Goal: Communication & Community: Connect with others

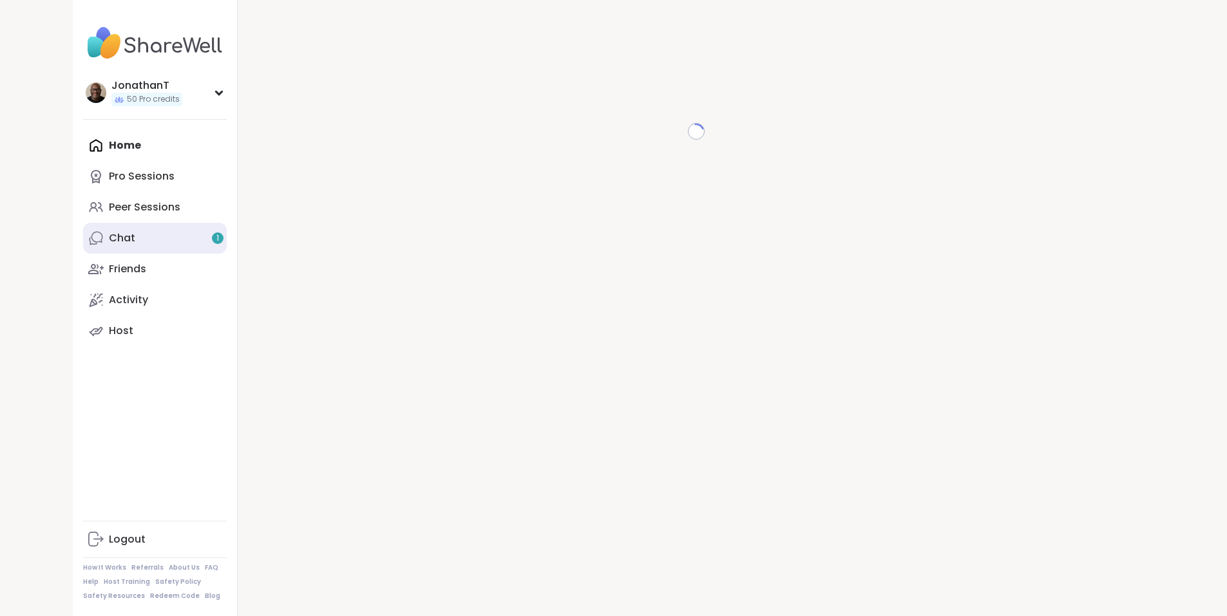
click at [83, 241] on link "Chat 1" at bounding box center [155, 238] width 144 height 31
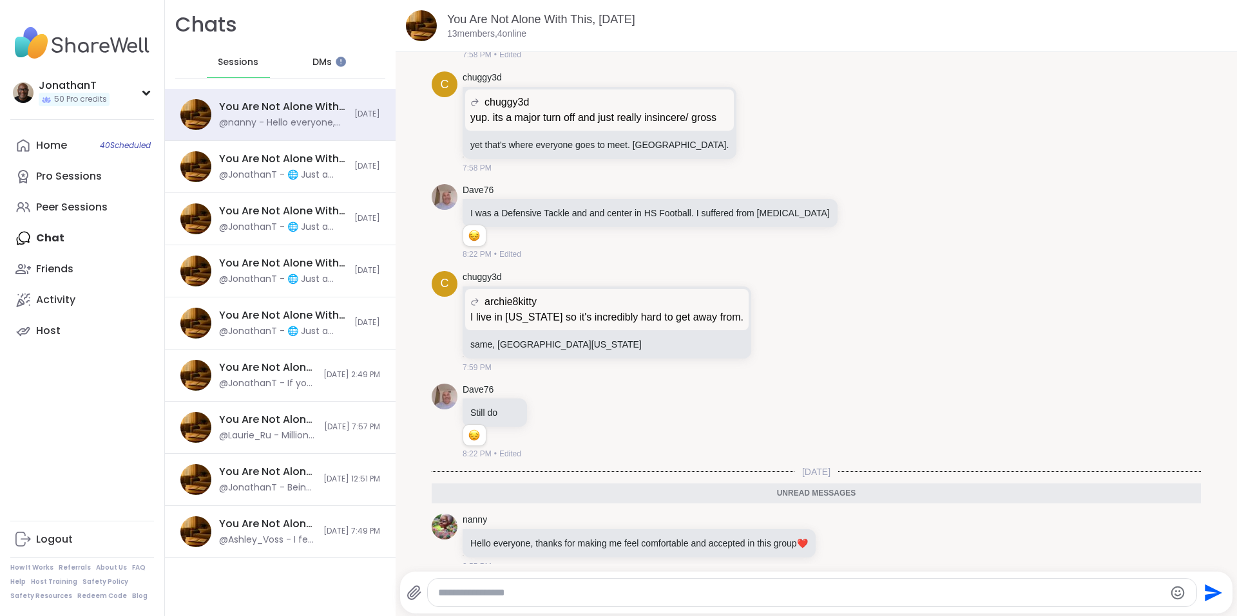
click at [236, 61] on span "Sessions" at bounding box center [238, 62] width 41 height 13
click at [318, 66] on span "DMs" at bounding box center [321, 62] width 19 height 13
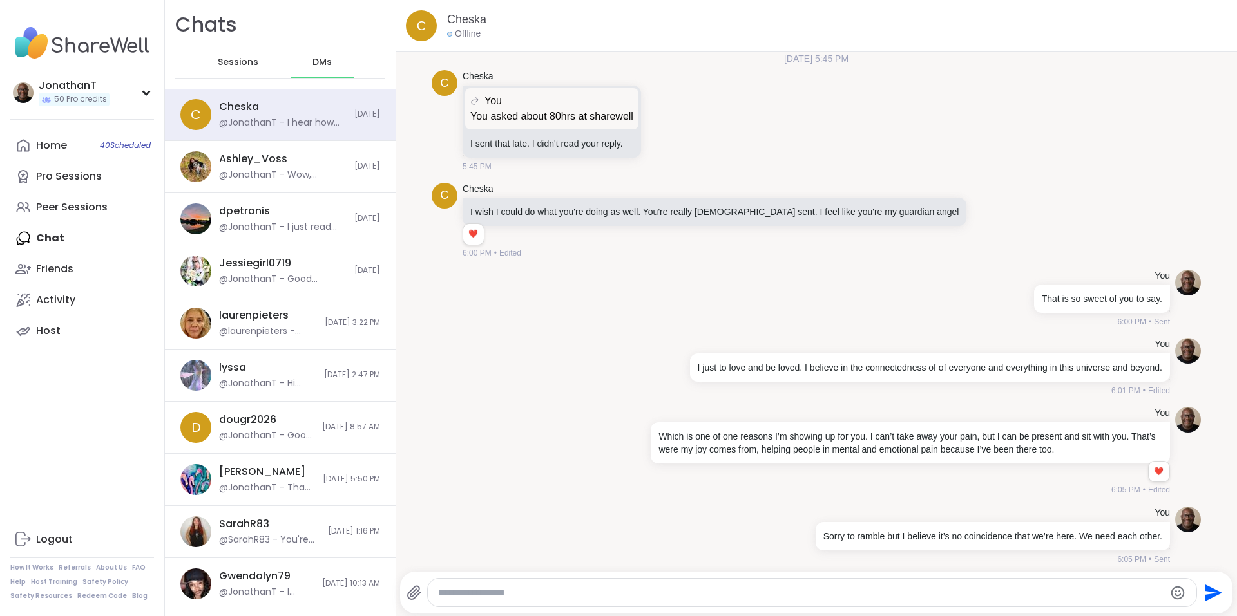
scroll to position [11381, 0]
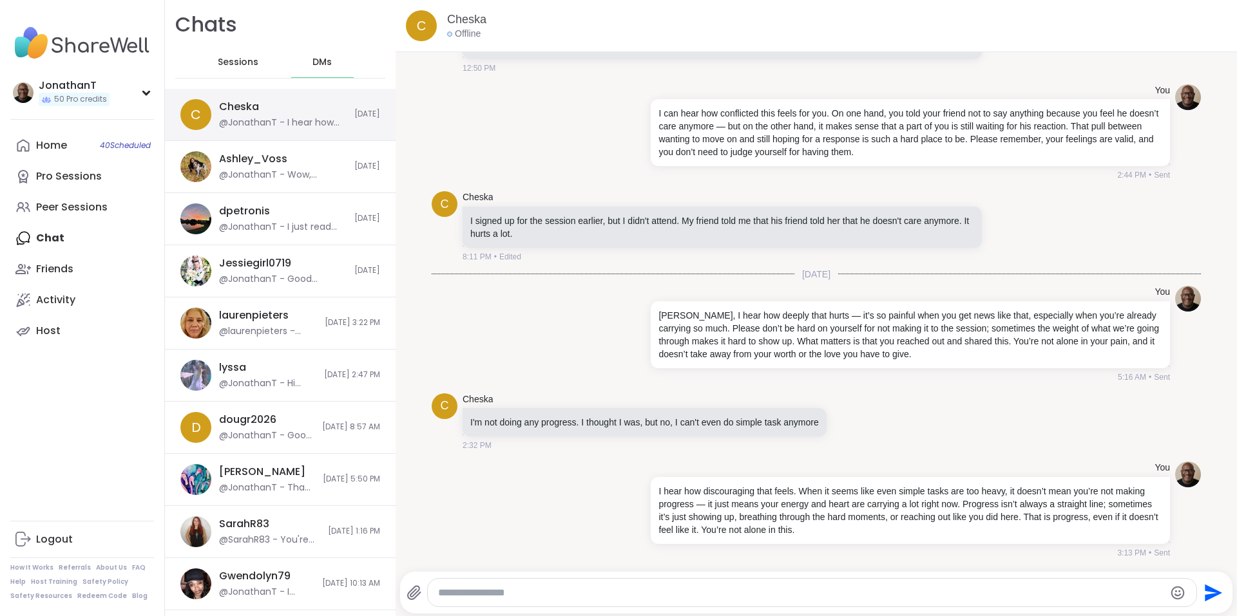
click at [294, 100] on div "Cheska @JonathanT - I hear how discouraging that feels. When it seems like even…" at bounding box center [283, 115] width 128 height 30
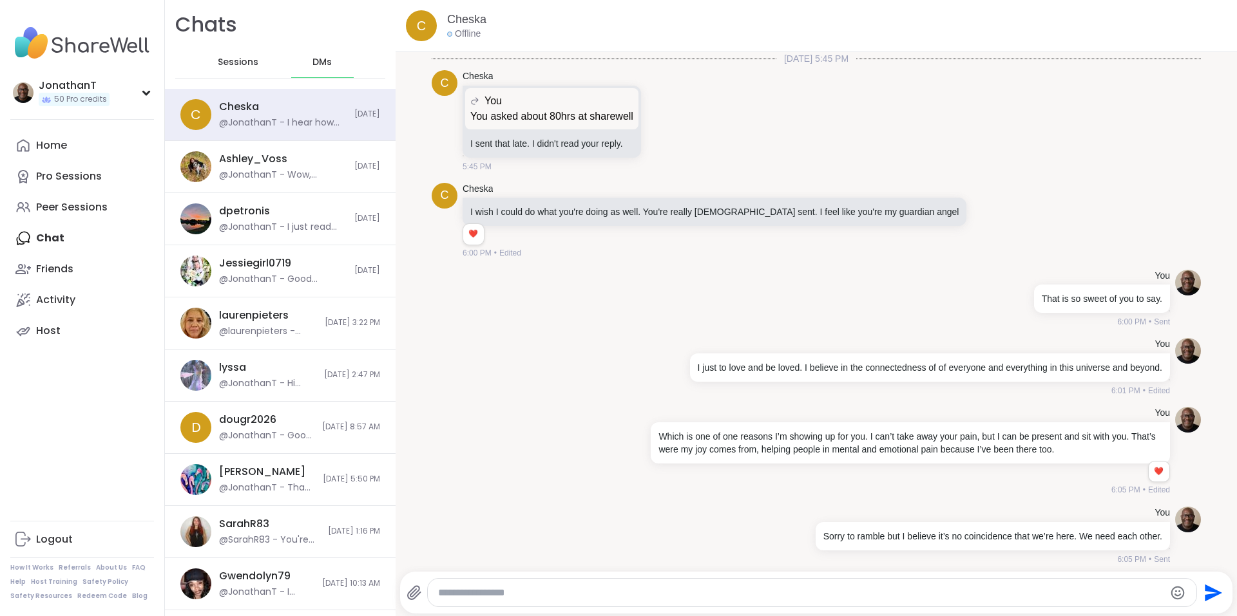
scroll to position [11381, 0]
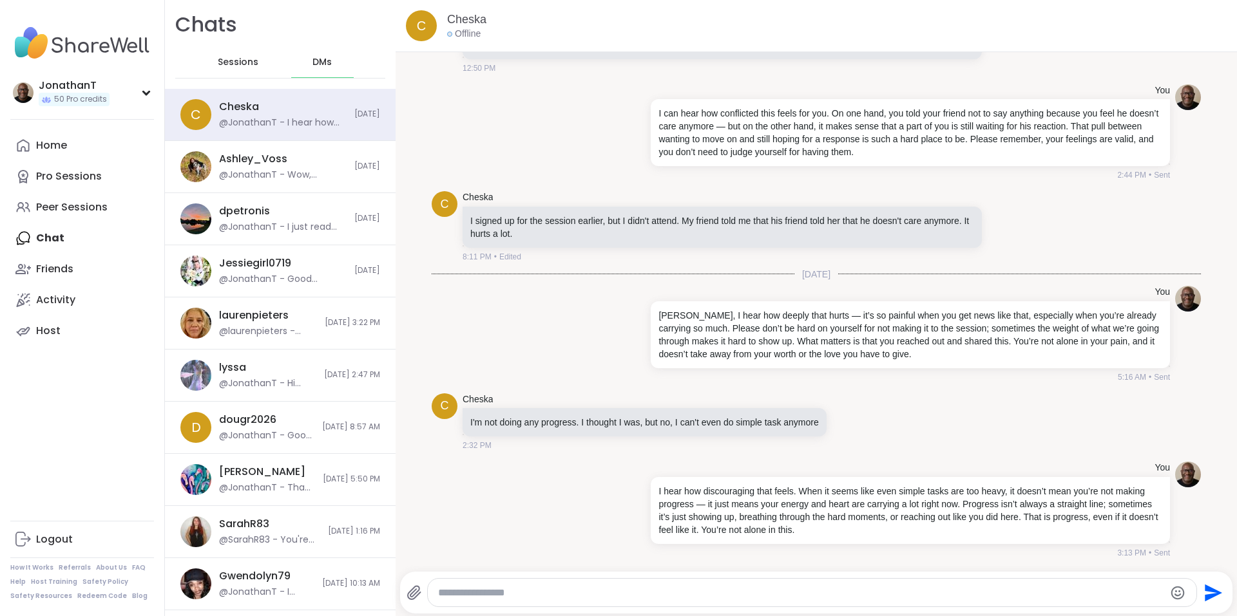
click at [319, 62] on span "DMs" at bounding box center [321, 62] width 19 height 13
click at [267, 147] on div "[PERSON_NAME] @JonathanT - Wow, [PERSON_NAME], that’s such a beautiful collecti…" at bounding box center [280, 167] width 231 height 52
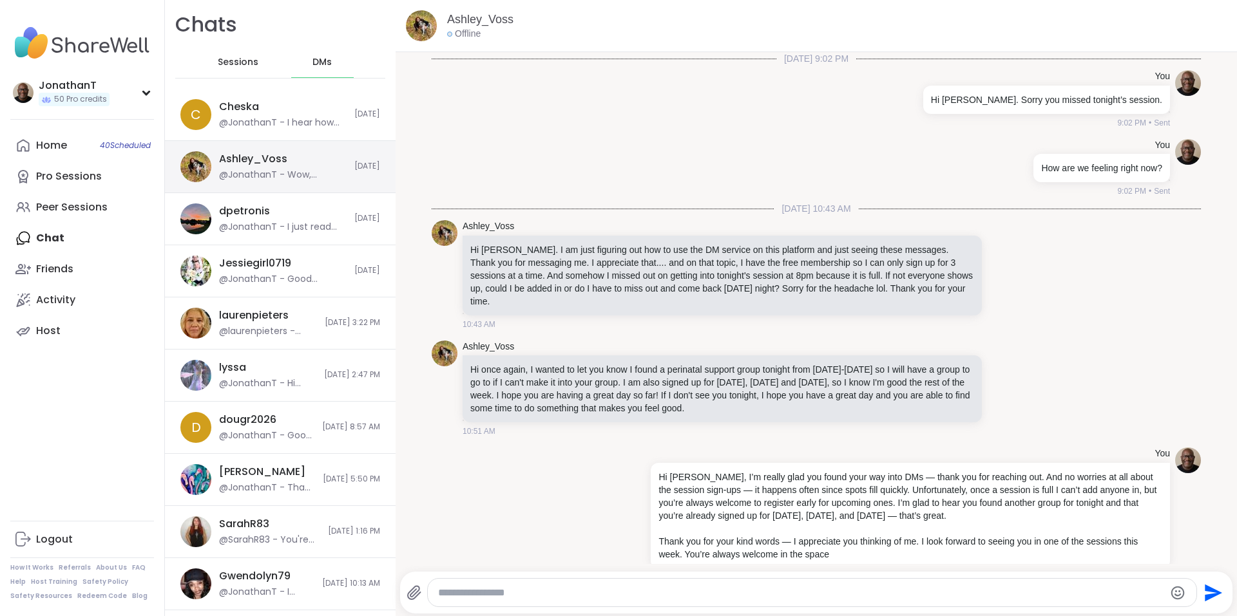
scroll to position [5714, 0]
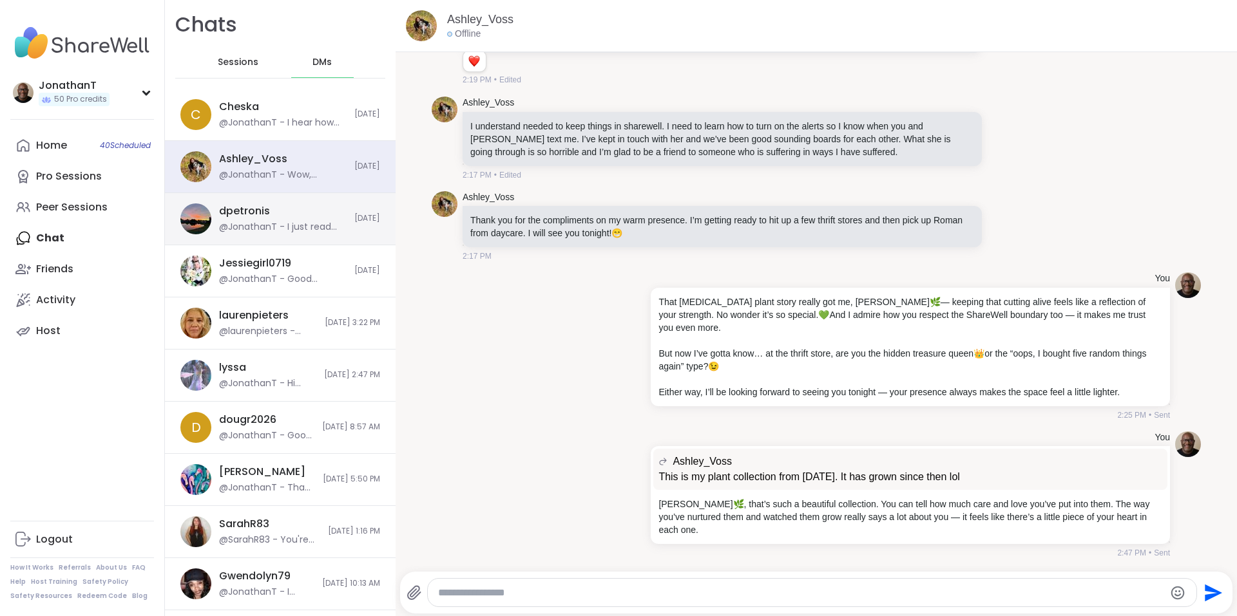
click at [280, 218] on div "dpetronis @JonathanT - I just read your bio — thank you for sharing your story.…" at bounding box center [283, 219] width 128 height 30
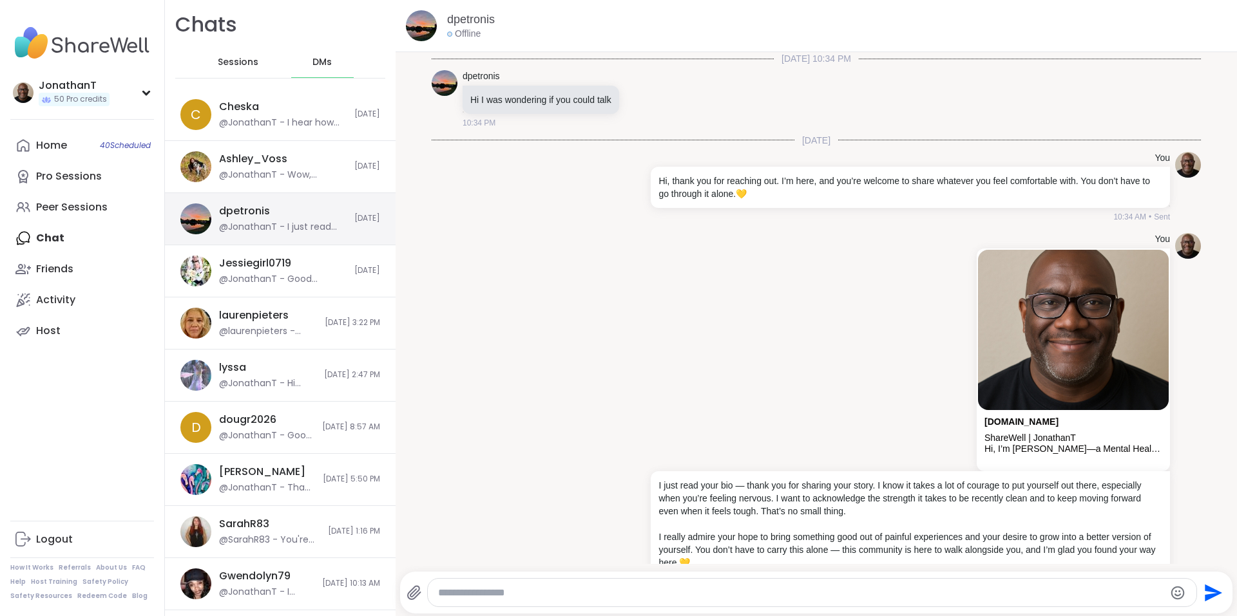
scroll to position [97, 0]
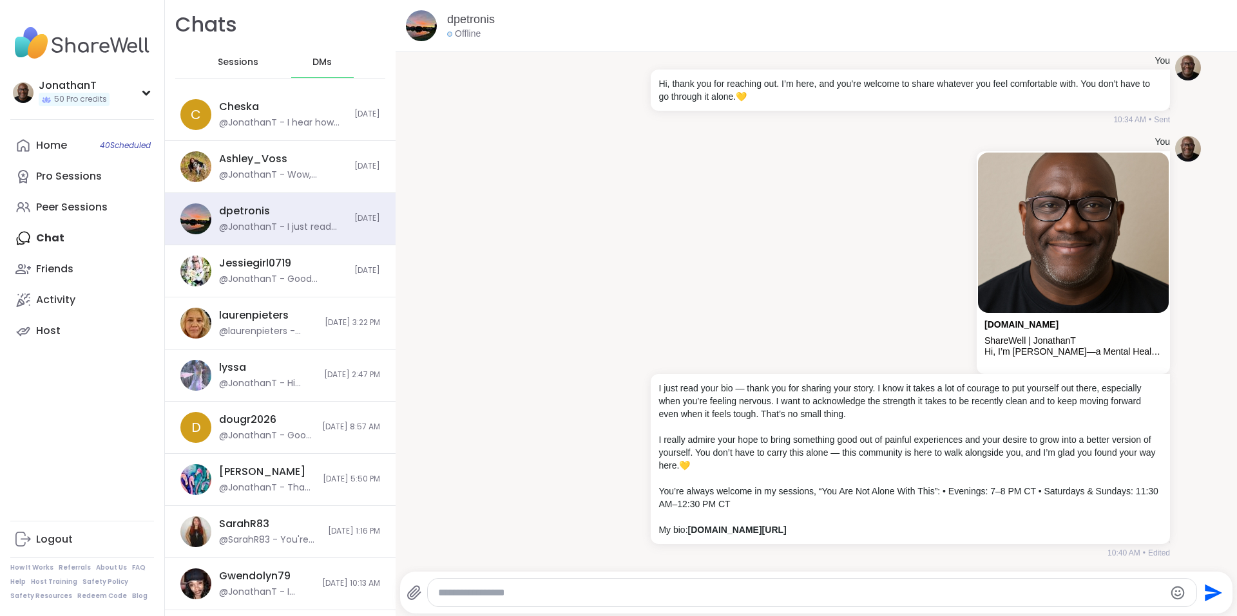
click at [233, 66] on span "Sessions" at bounding box center [238, 62] width 41 height 13
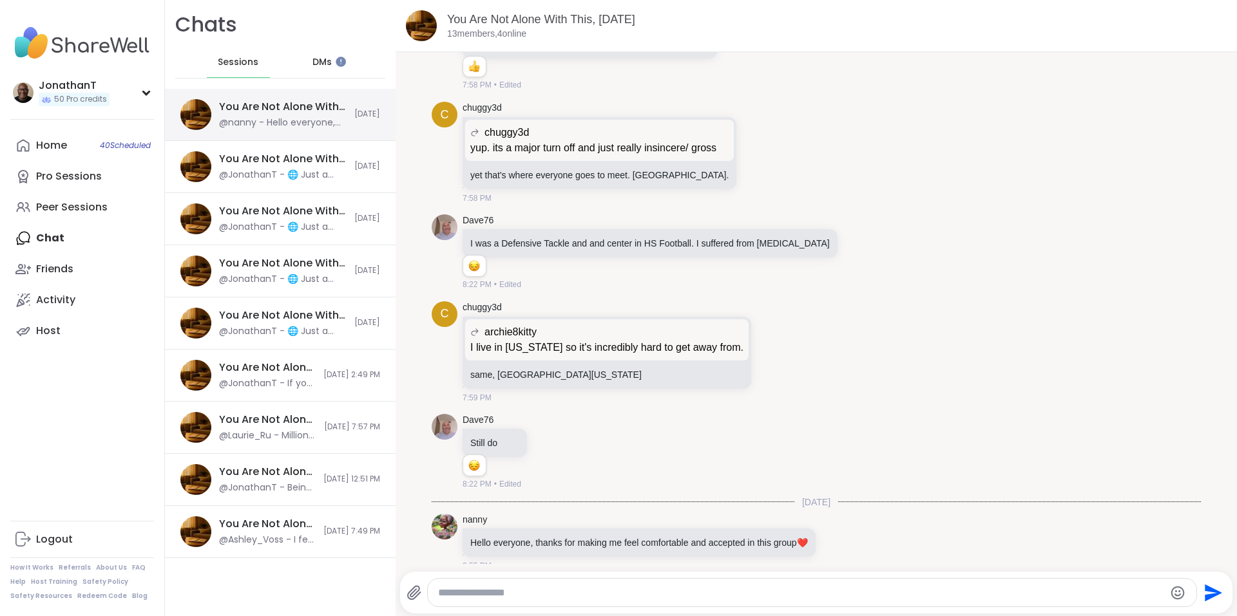
click at [299, 111] on div "You Are Not Alone With This, [DATE]" at bounding box center [283, 107] width 128 height 14
click at [841, 536] on icon at bounding box center [838, 542] width 12 height 13
click at [744, 509] on button "Select Reaction: Heart" at bounding box center [736, 522] width 26 height 26
click at [343, 167] on div "You Are Not Alone With This, [DATE] @JonathanT - 🌐 Just a quick note about tech…" at bounding box center [280, 167] width 231 height 52
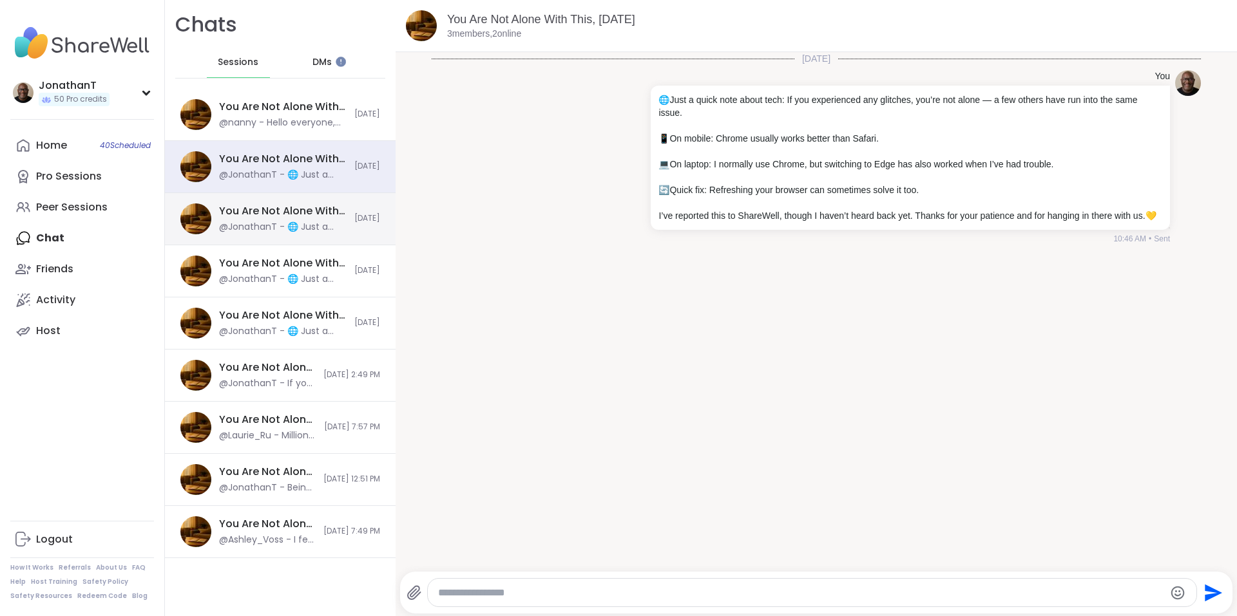
click at [325, 211] on div "You Are Not Alone With This, [DATE]" at bounding box center [283, 211] width 128 height 14
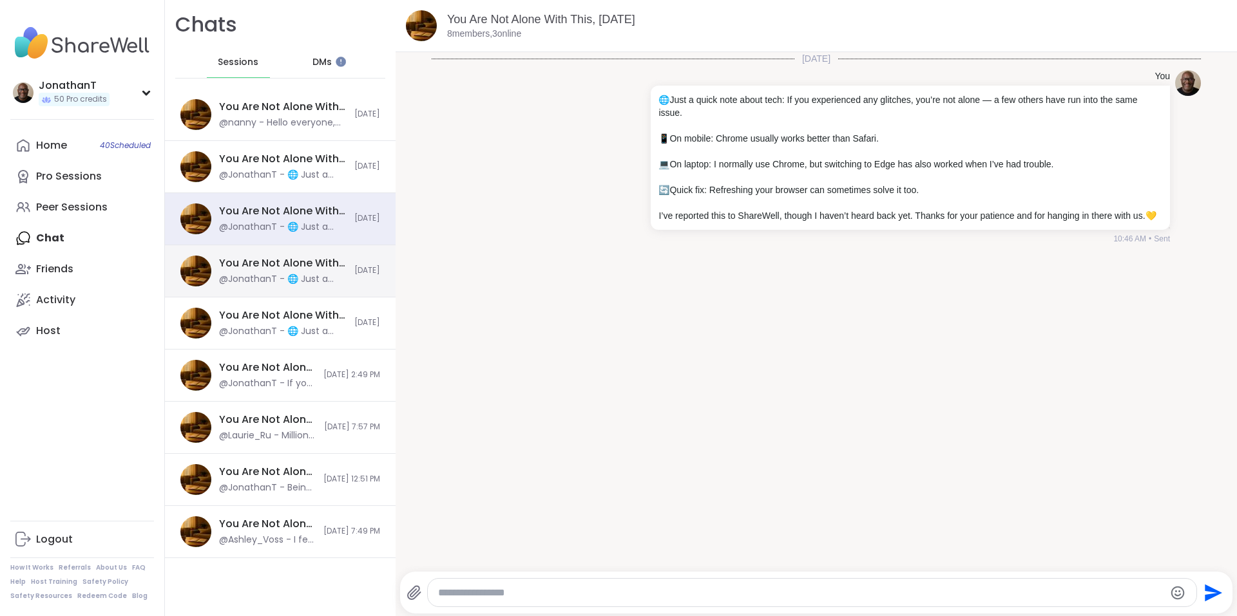
click at [302, 273] on div "@JonathanT - 🌐 Just a quick note about tech: If you experienced any glitches, y…" at bounding box center [283, 279] width 128 height 13
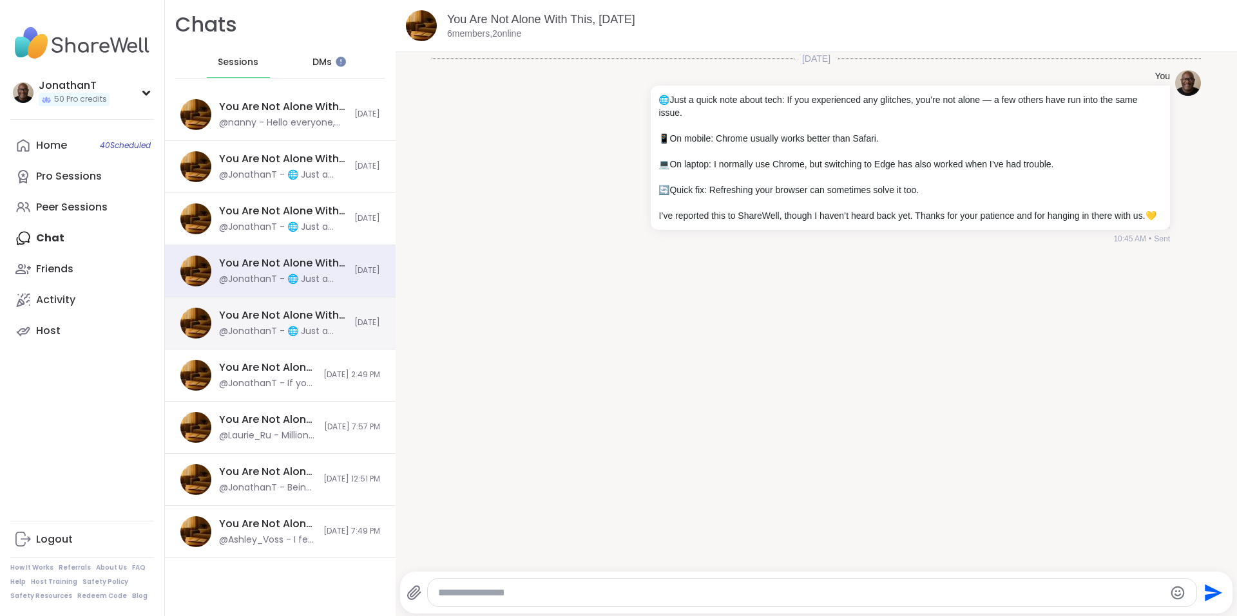
click at [303, 319] on div "You Are Not Alone With This, [DATE]" at bounding box center [283, 315] width 128 height 14
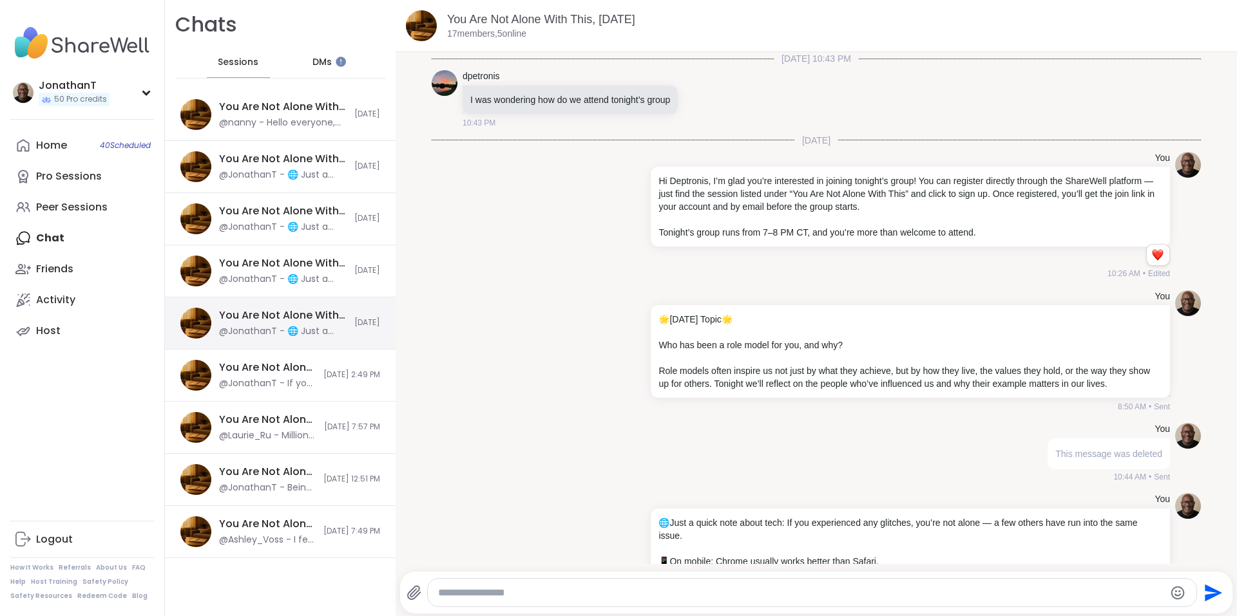
scroll to position [140, 0]
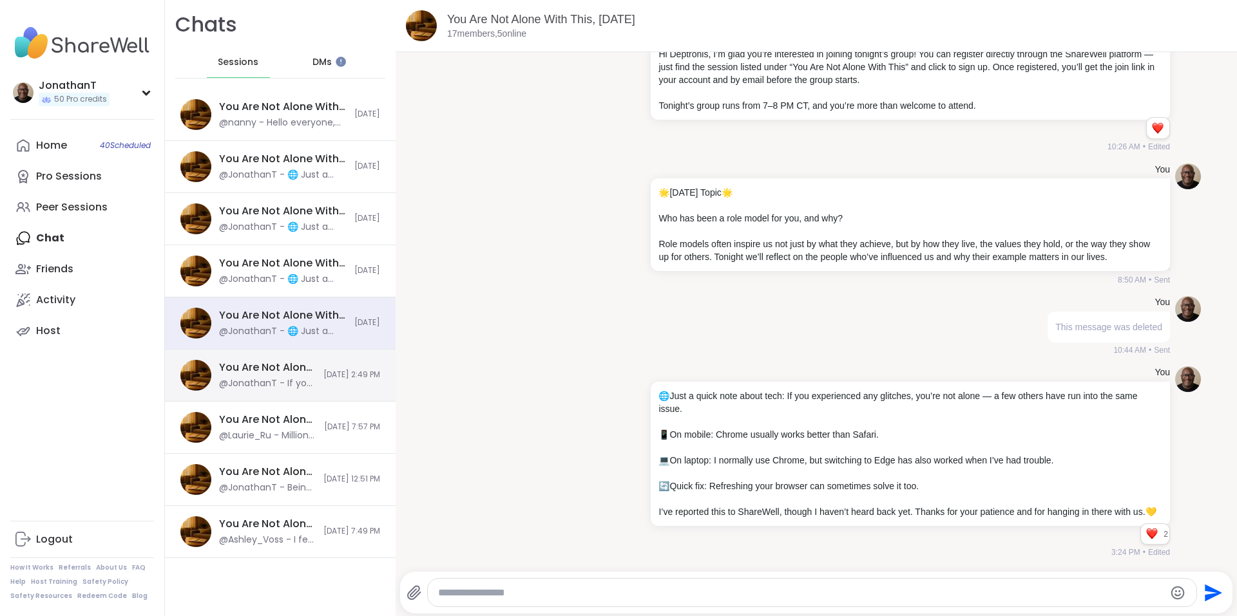
click at [289, 383] on div "@JonathanT - If you experienced any glitches, you’re not alone — a few others h…" at bounding box center [267, 383] width 97 height 13
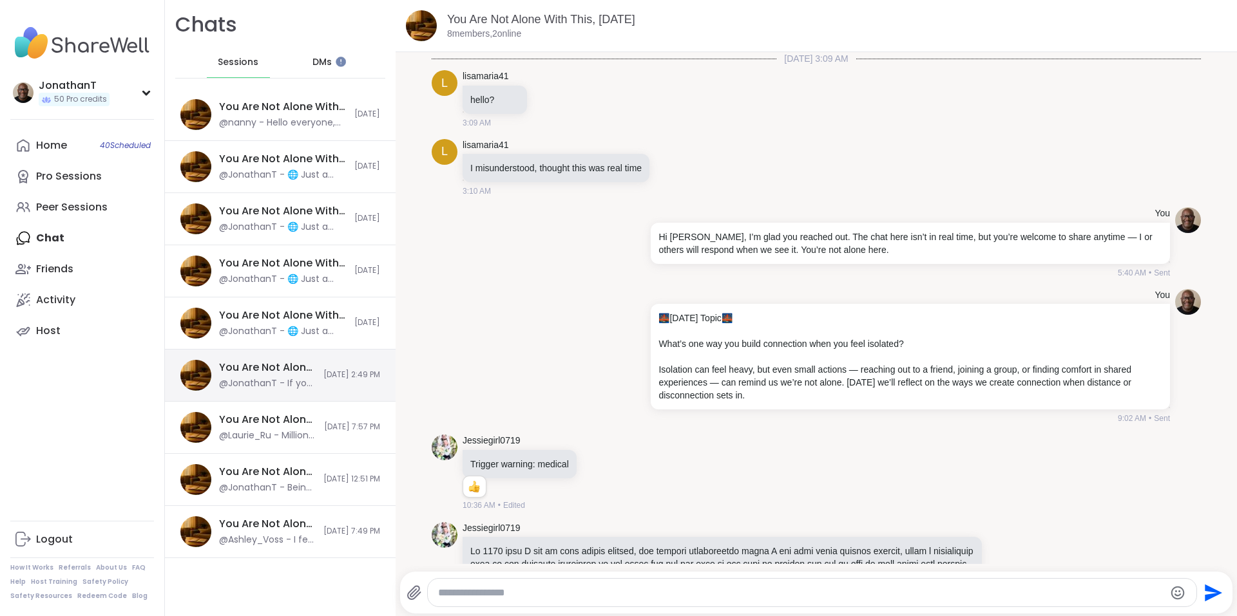
scroll to position [4506, 0]
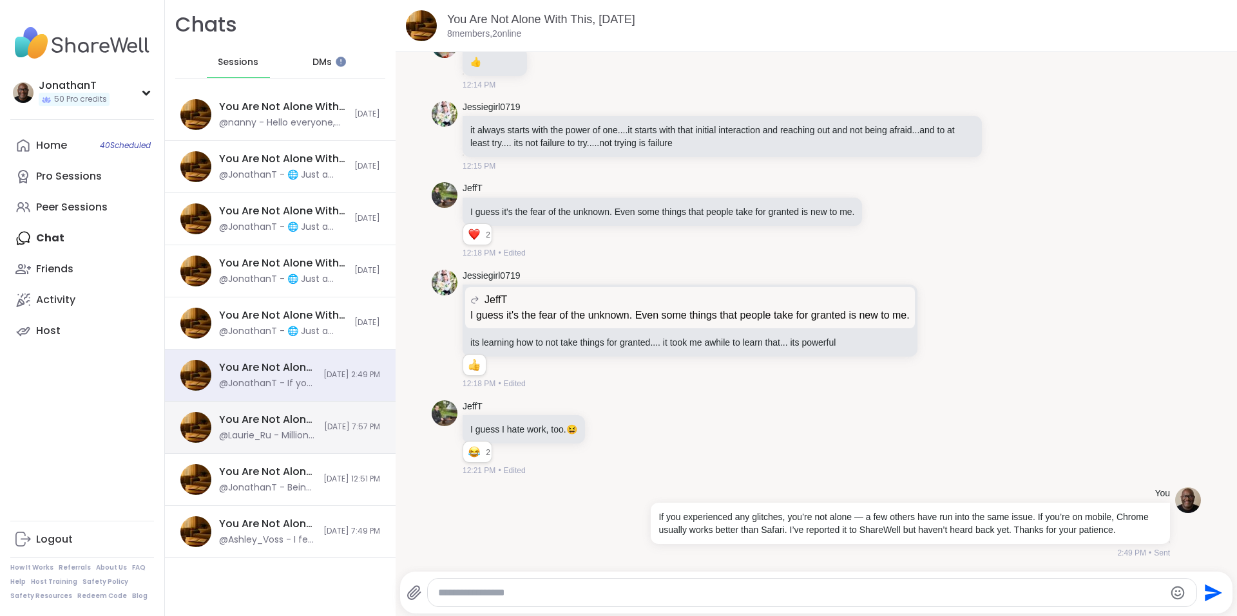
click at [272, 417] on div "You Are Not Alone With This, [DATE]" at bounding box center [267, 420] width 97 height 14
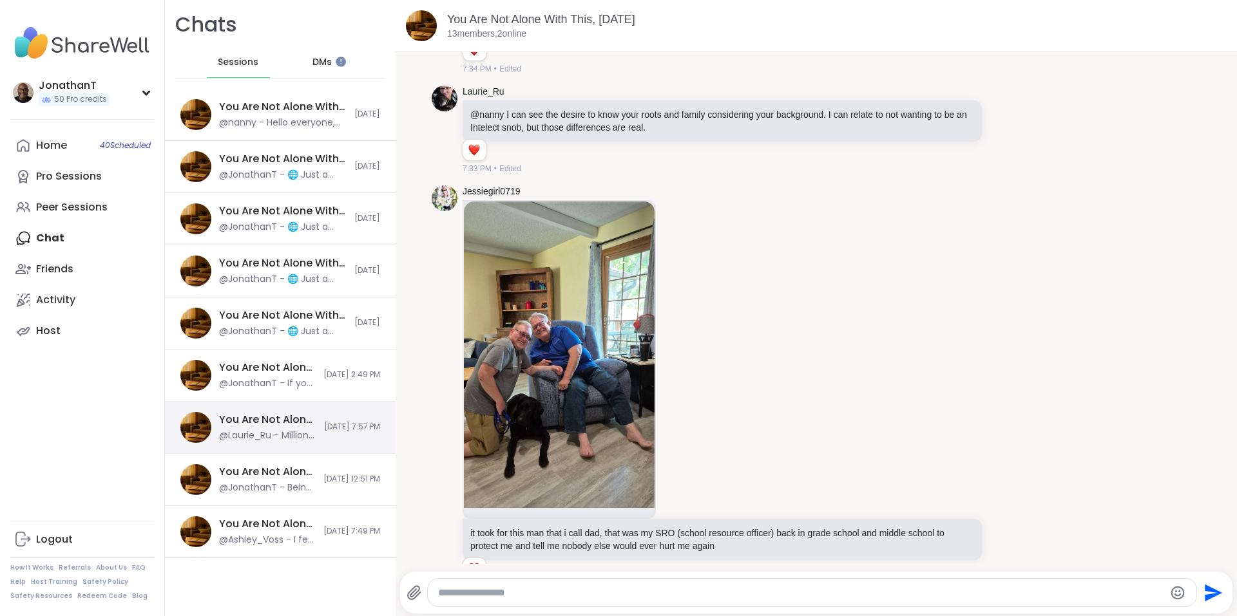
scroll to position [4926, 0]
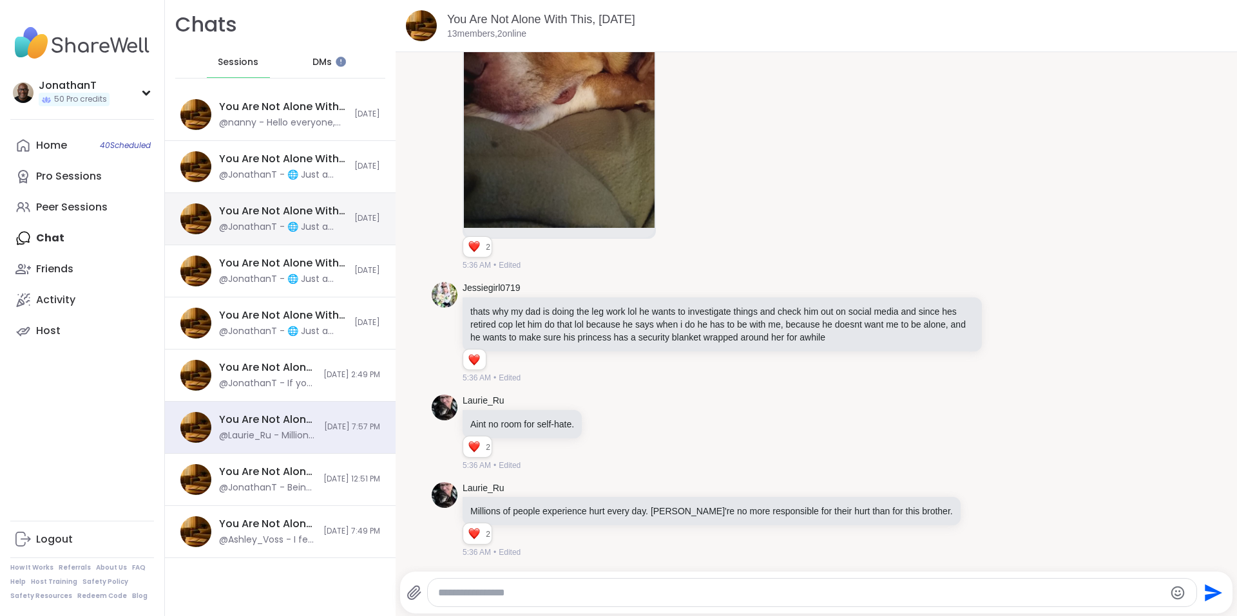
click at [316, 198] on div "You Are Not Alone With This, [DATE] @JonathanT - 🌐 Just a quick note about tech…" at bounding box center [280, 219] width 231 height 52
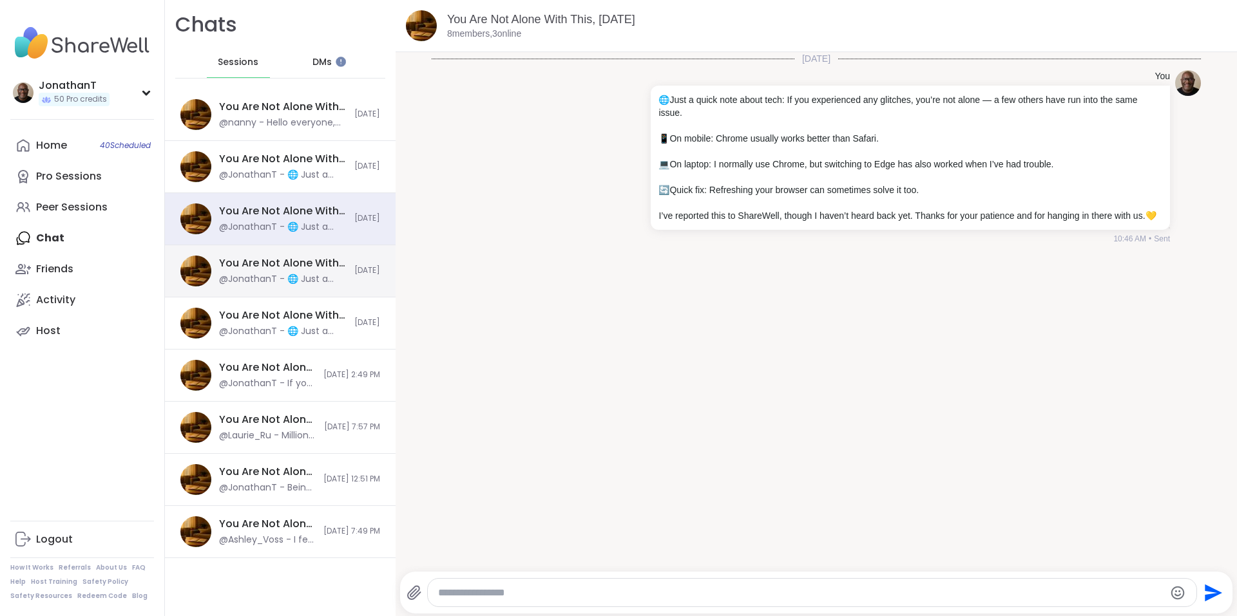
click at [319, 258] on div "You Are Not Alone With This, [DATE]" at bounding box center [283, 263] width 128 height 14
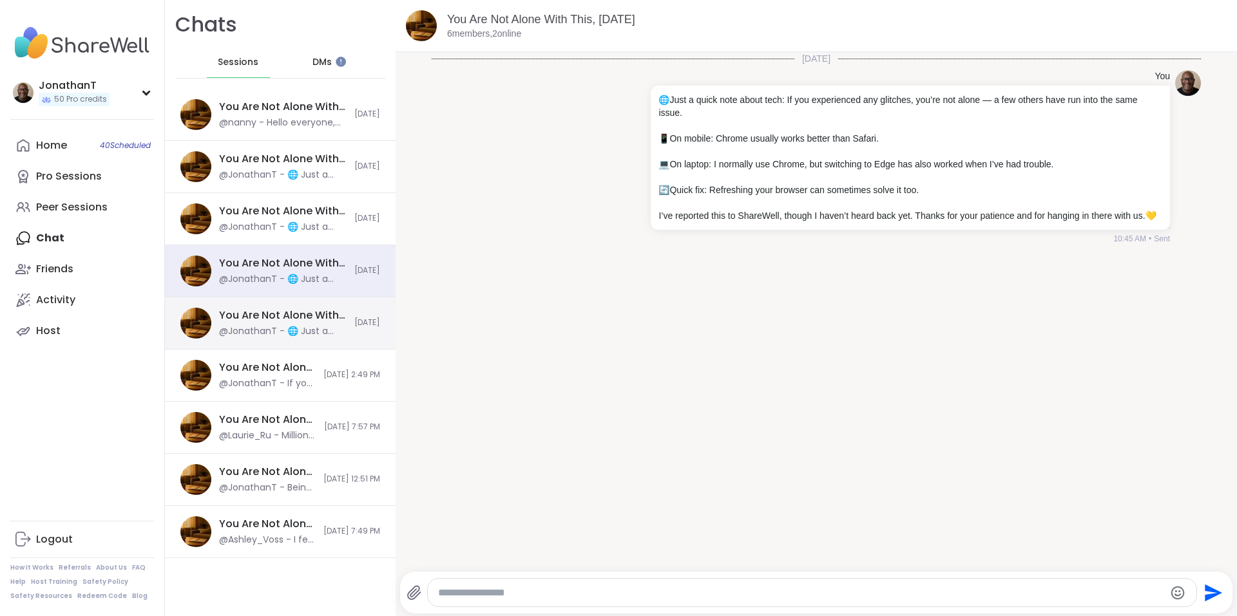
click at [330, 311] on div "You Are Not Alone With This, [DATE]" at bounding box center [283, 315] width 128 height 14
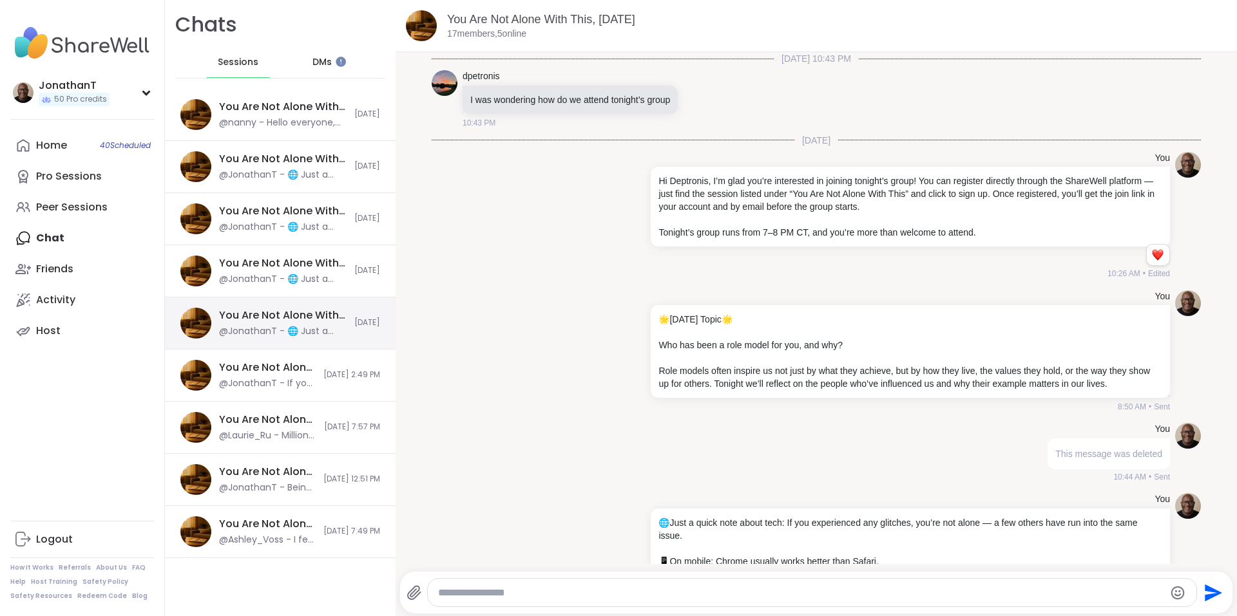
scroll to position [140, 0]
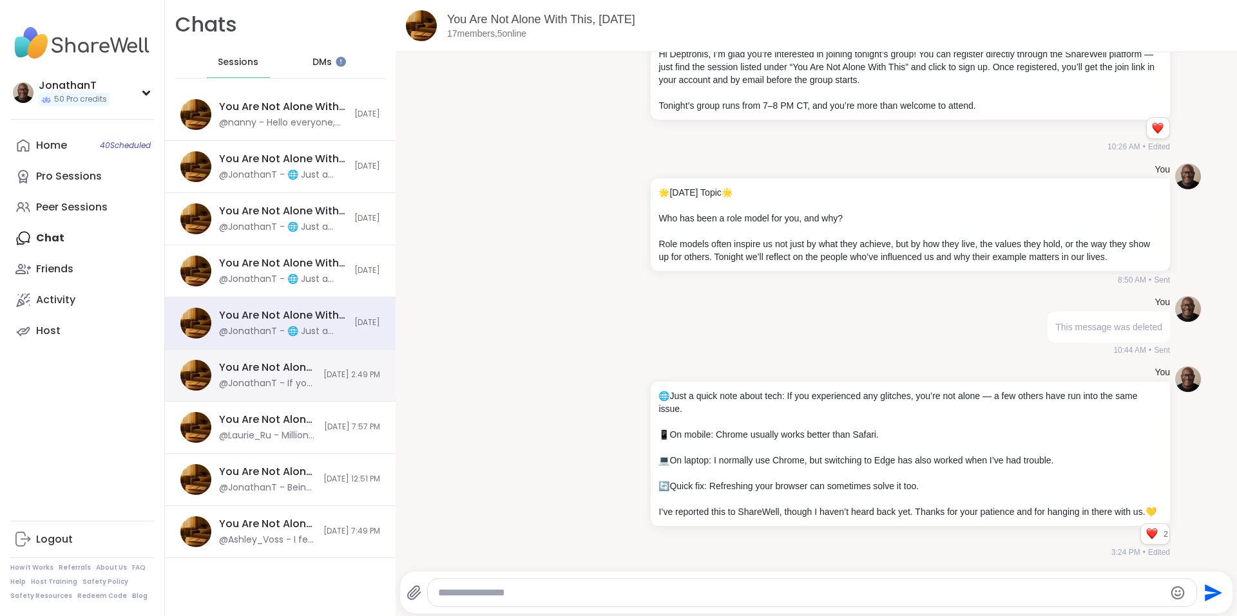
click at [327, 374] on span "[DATE] 2:49 PM" at bounding box center [351, 375] width 57 height 11
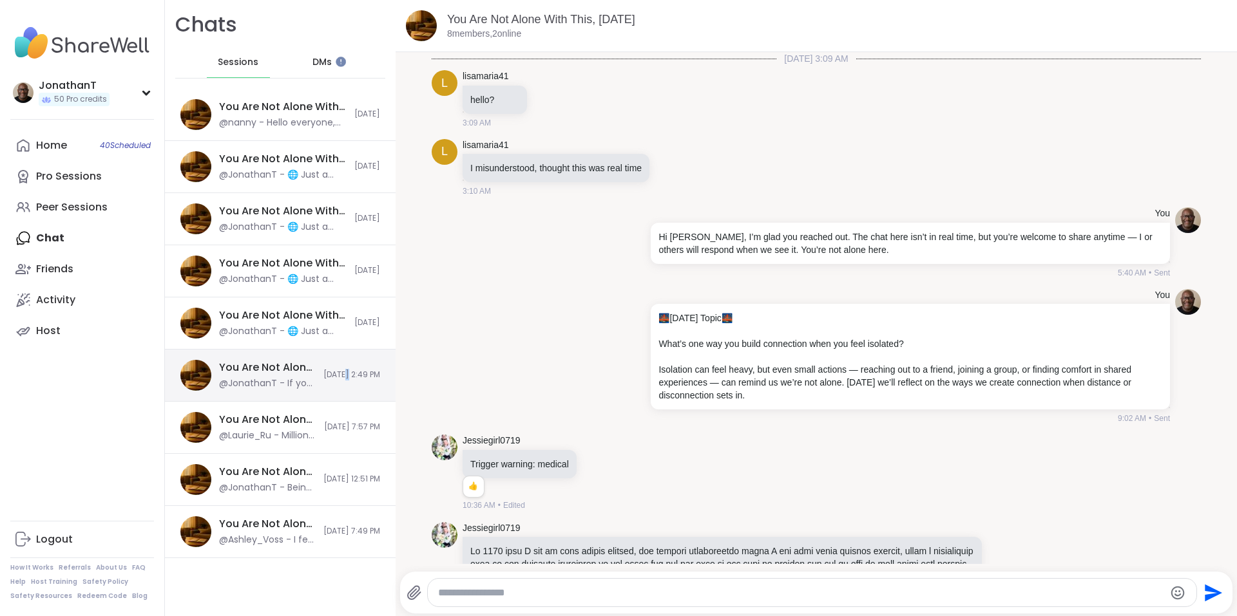
scroll to position [4507, 0]
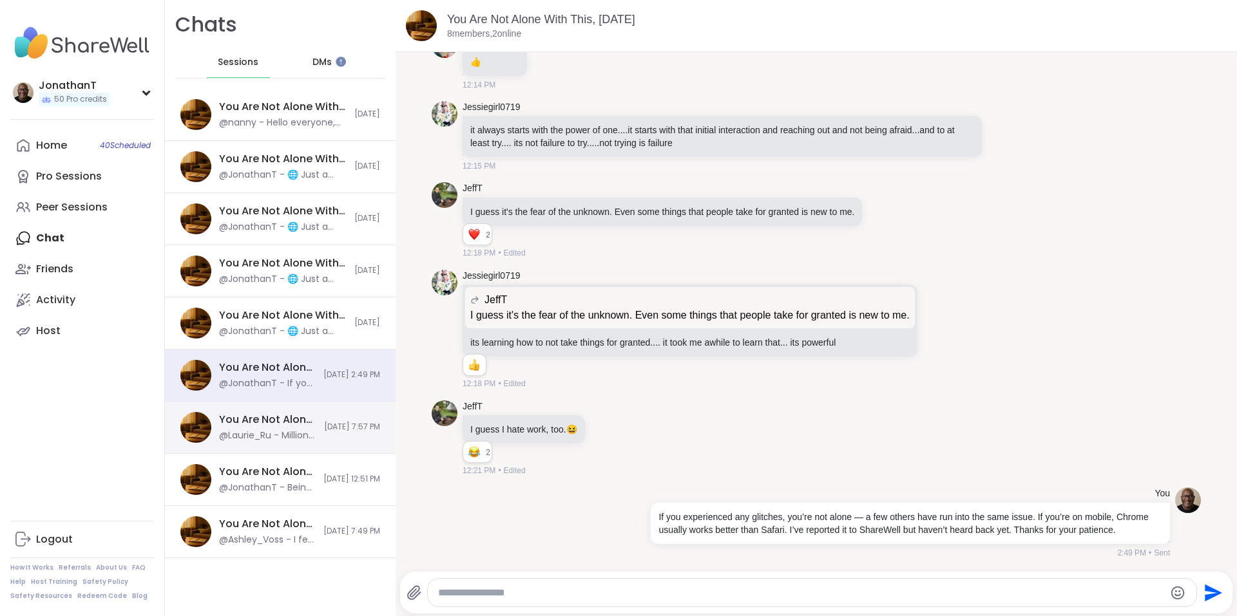
click at [319, 421] on div "You Are Not Alone With This, [DATE] @[PERSON_NAME] - Millions of people experie…" at bounding box center [280, 428] width 231 height 52
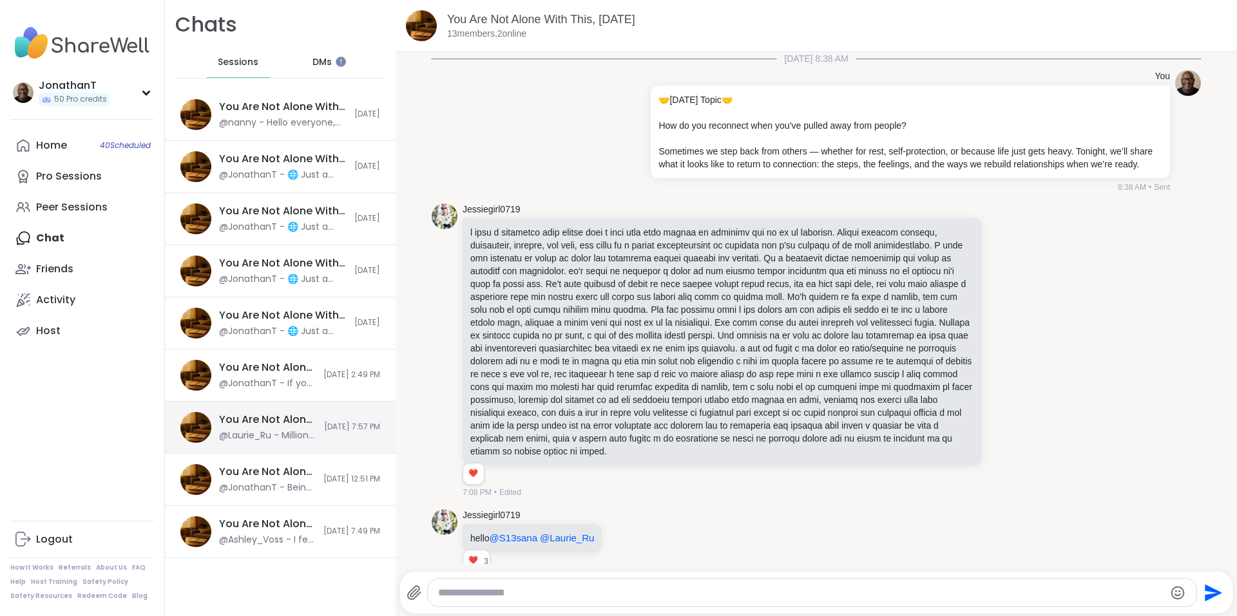
scroll to position [4926, 0]
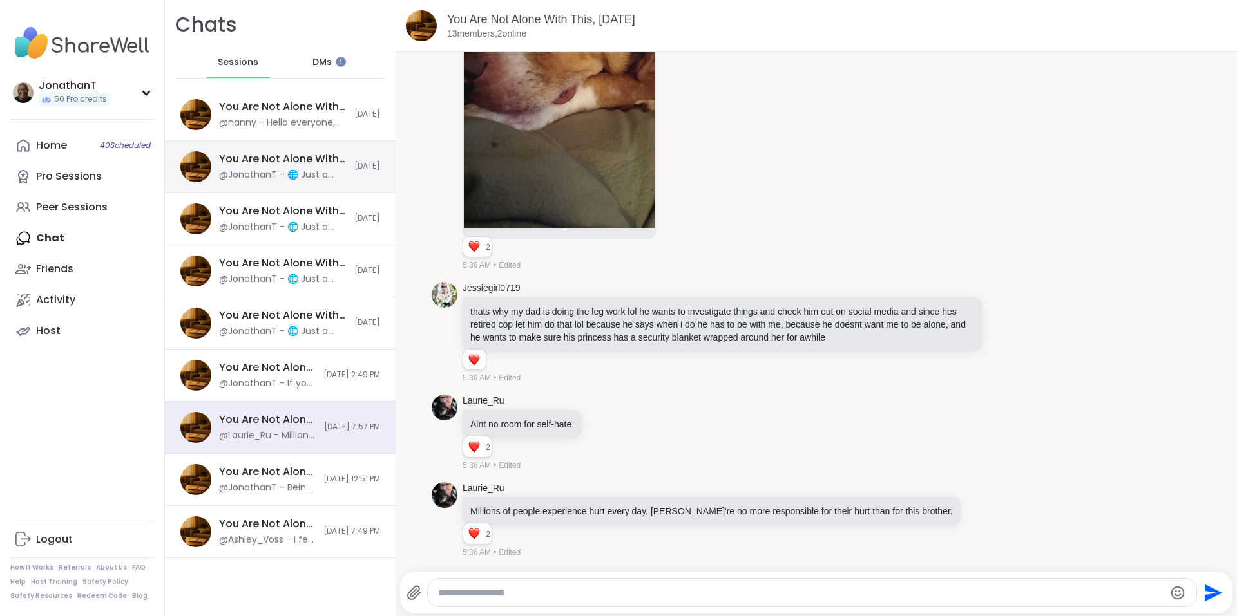
click at [330, 150] on div "You Are Not Alone With This, [DATE] @JonathanT - 🌐 Just a quick note about tech…" at bounding box center [280, 167] width 231 height 52
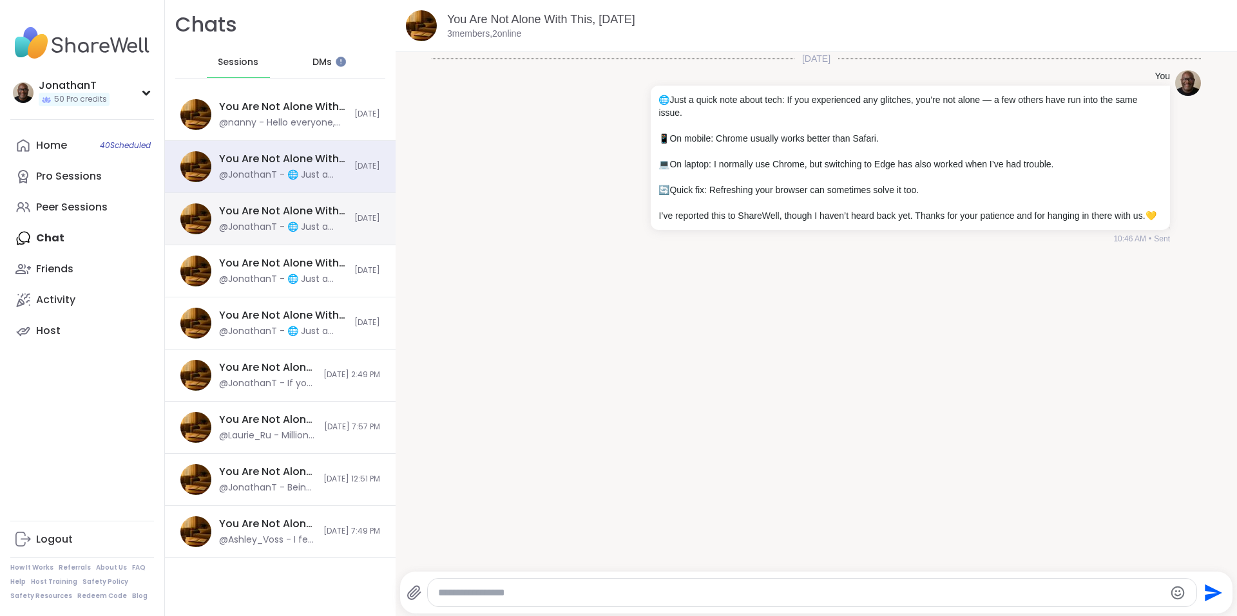
click at [323, 194] on div "You Are Not Alone With This, [DATE] @JonathanT - 🌐 Just a quick note about tech…" at bounding box center [280, 219] width 231 height 52
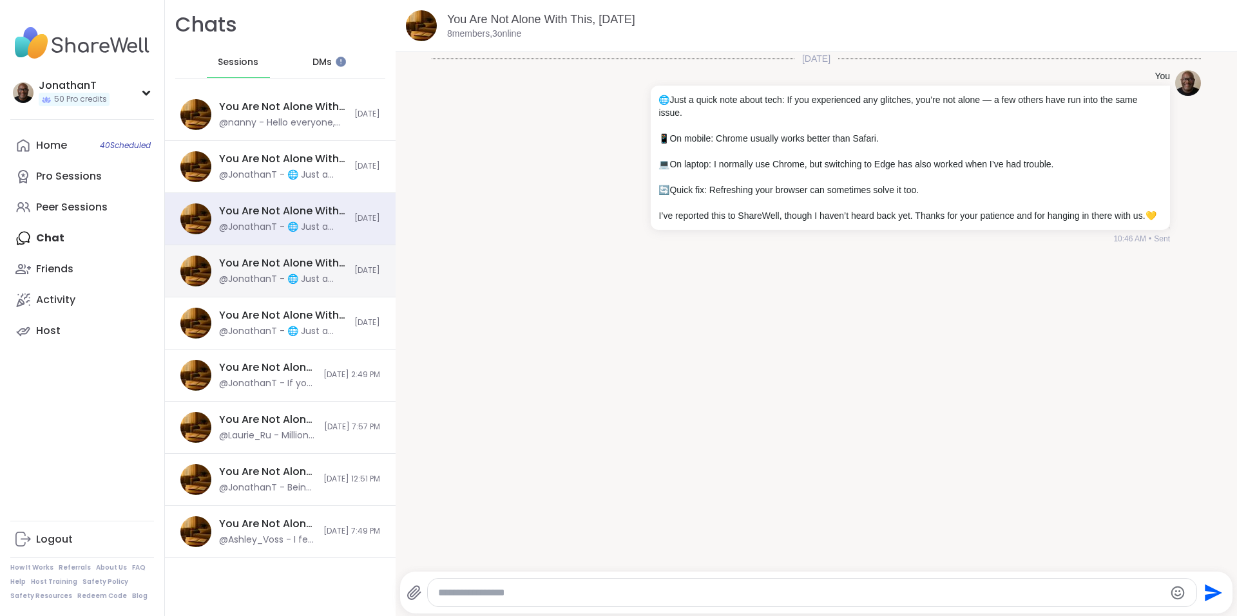
click at [325, 269] on div "You Are Not Alone With This, [DATE]" at bounding box center [283, 263] width 128 height 14
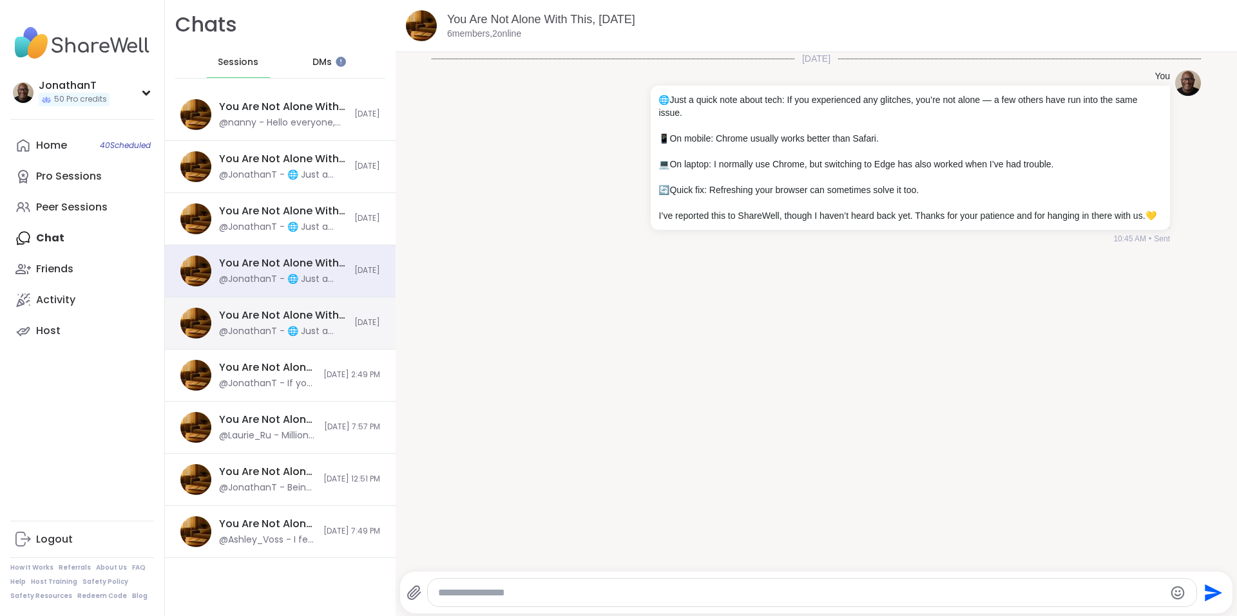
click at [308, 318] on div "You Are Not Alone With This, [DATE]" at bounding box center [283, 315] width 128 height 14
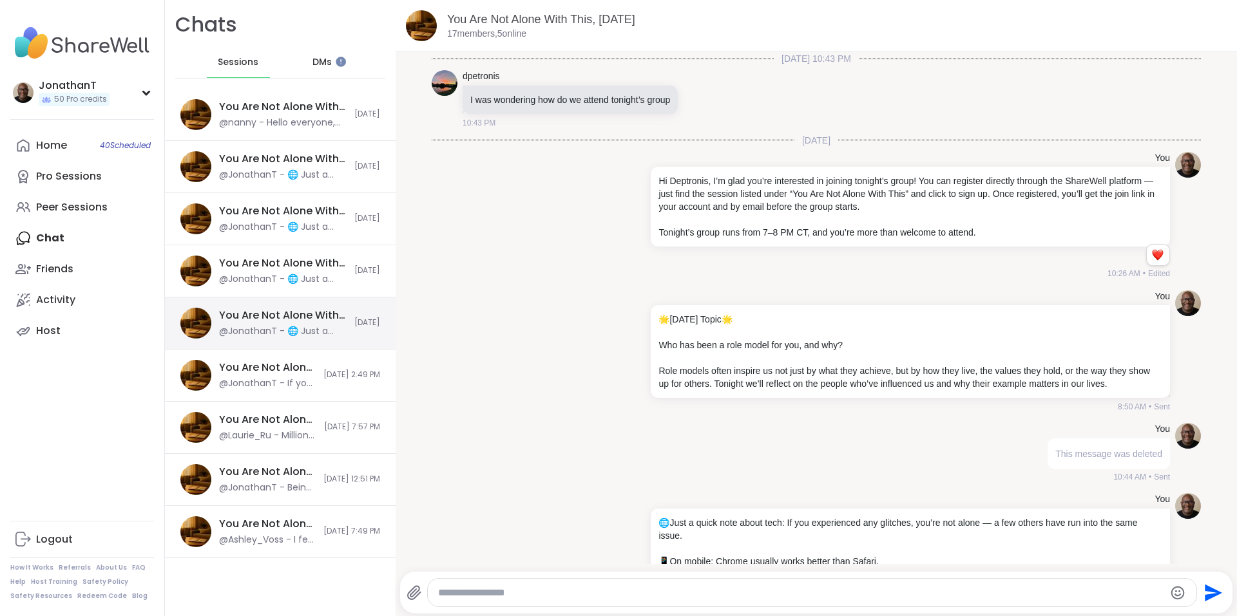
scroll to position [140, 0]
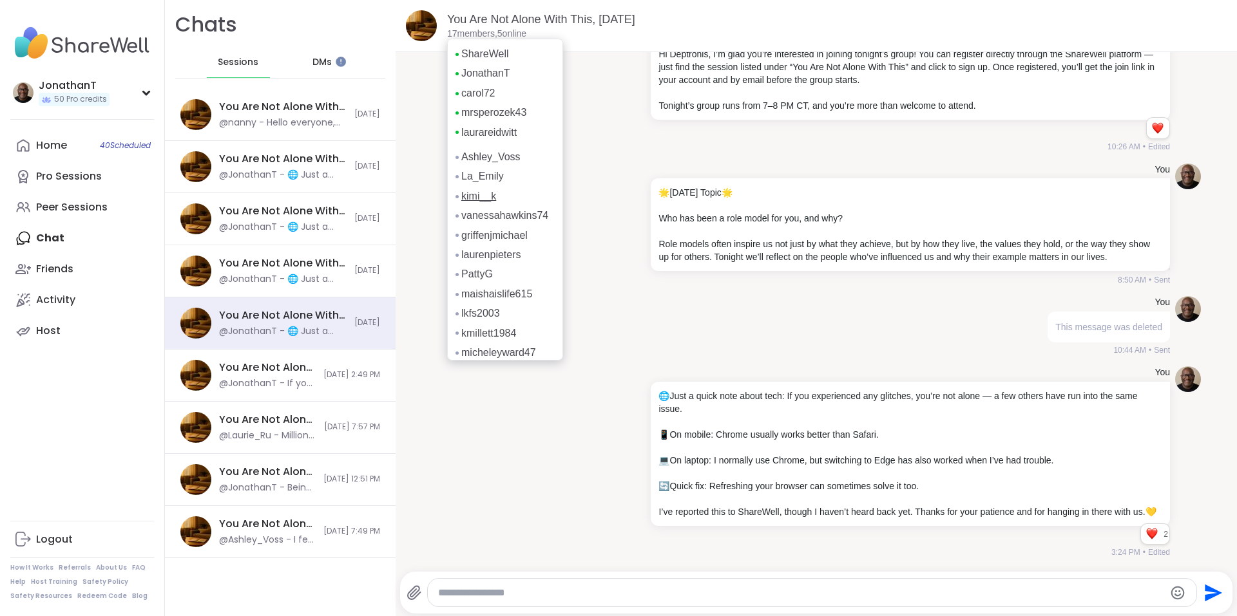
click at [484, 196] on link "kimi__k" at bounding box center [478, 196] width 35 height 14
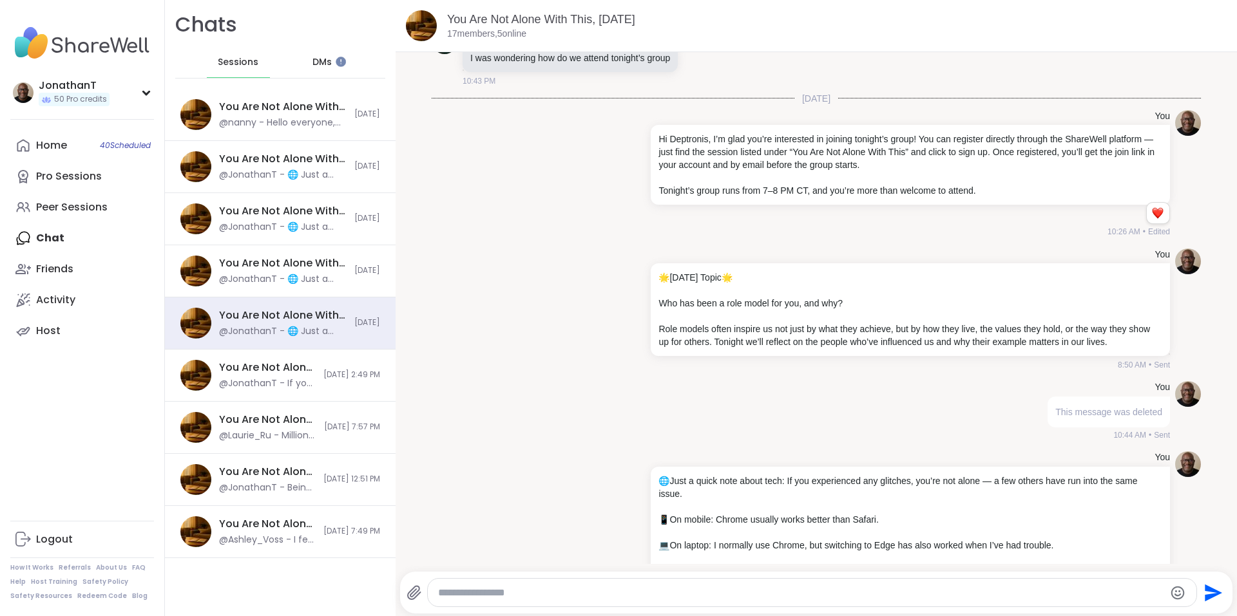
scroll to position [0, 0]
